Goal: Find specific page/section: Find specific page/section

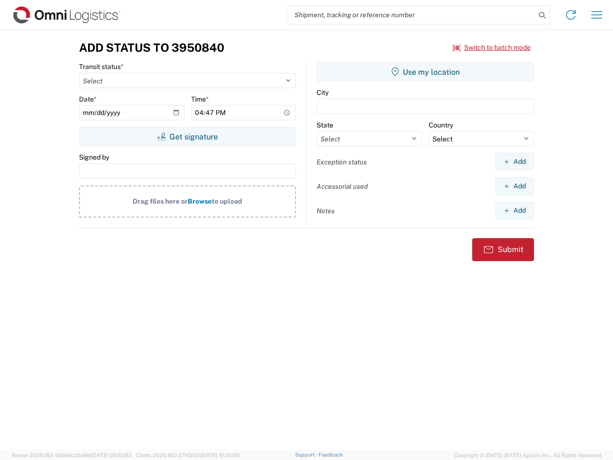
click at [411, 15] on input "search" at bounding box center [411, 15] width 248 height 18
click at [542, 15] on icon at bounding box center [541, 15] width 13 height 13
click at [571, 15] on icon at bounding box center [570, 14] width 15 height 15
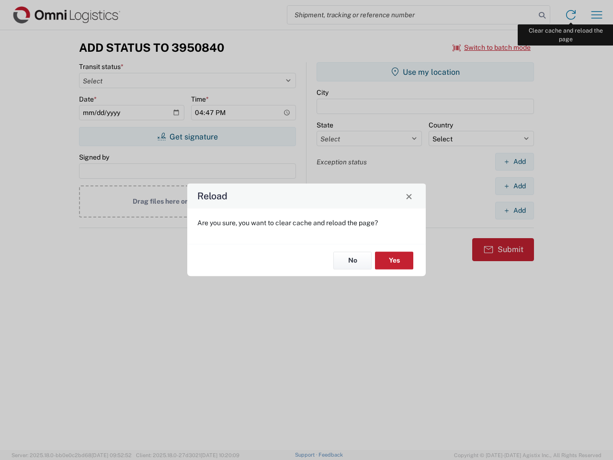
click at [596, 15] on div "Reload Are you sure, you want to clear cache and reload the page? No Yes" at bounding box center [306, 230] width 613 height 460
click at [492, 47] on div "Reload Are you sure, you want to clear cache and reload the page? No Yes" at bounding box center [306, 230] width 613 height 460
click at [187, 136] on div "Reload Are you sure, you want to clear cache and reload the page? No Yes" at bounding box center [306, 230] width 613 height 460
click at [425, 72] on div "Reload Are you sure, you want to clear cache and reload the page? No Yes" at bounding box center [306, 230] width 613 height 460
click at [514, 161] on div "Reload Are you sure, you want to clear cache and reload the page? No Yes" at bounding box center [306, 230] width 613 height 460
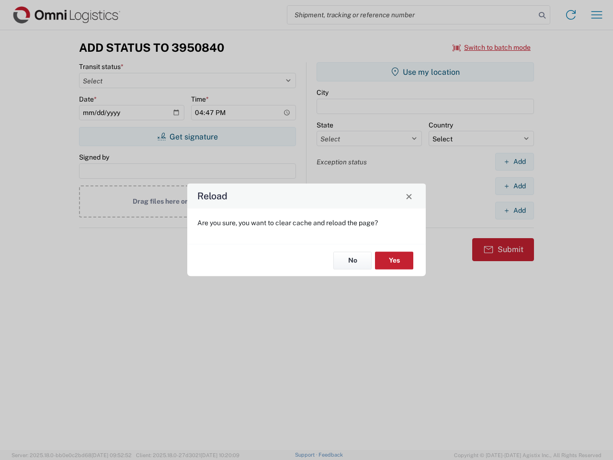
click at [514, 186] on div "Reload Are you sure, you want to clear cache and reload the page? No Yes" at bounding box center [306, 230] width 613 height 460
click at [514, 210] on div "Reload Are you sure, you want to clear cache and reload the page? No Yes" at bounding box center [306, 230] width 613 height 460
